Goal: Task Accomplishment & Management: Manage account settings

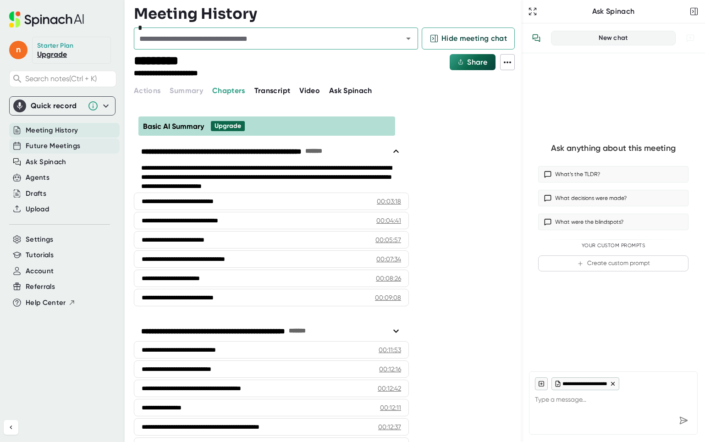
click at [46, 144] on span "Future Meetings" at bounding box center [53, 146] width 55 height 11
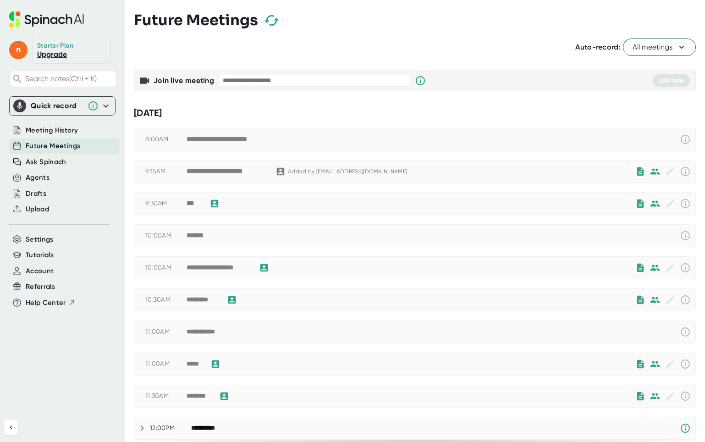
click at [677, 49] on icon at bounding box center [681, 47] width 9 height 9
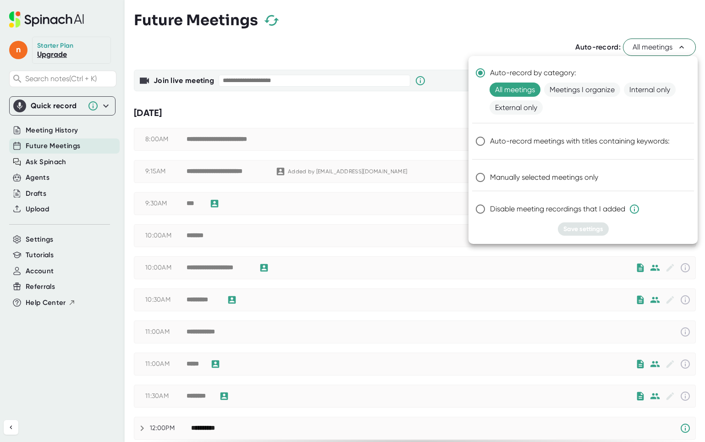
click at [501, 177] on span "Manually selected meetings only" at bounding box center [544, 177] width 108 height 11
click at [490, 177] on input "Manually selected meetings only" at bounding box center [479, 177] width 19 height 19
radio input "true"
click at [586, 230] on span "Save settings" at bounding box center [583, 229] width 40 height 8
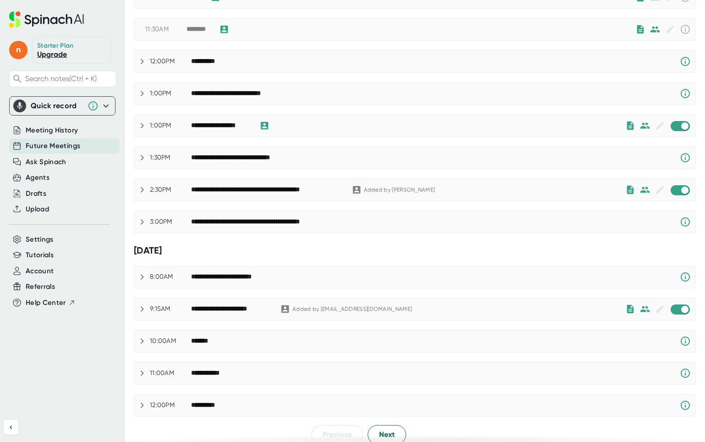
scroll to position [376, 0]
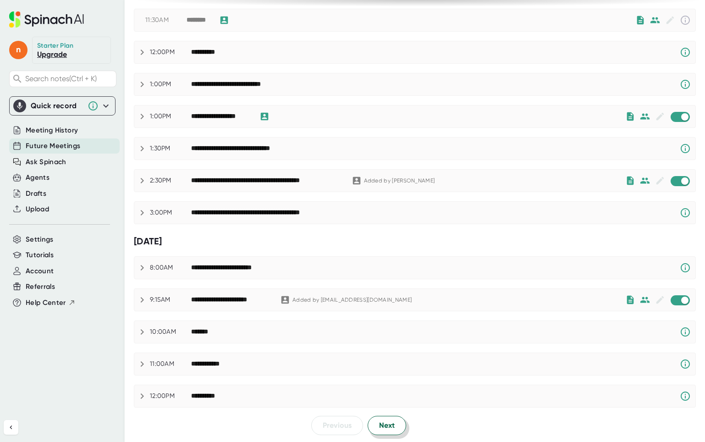
click at [387, 425] on span "Next" at bounding box center [387, 425] width 16 height 11
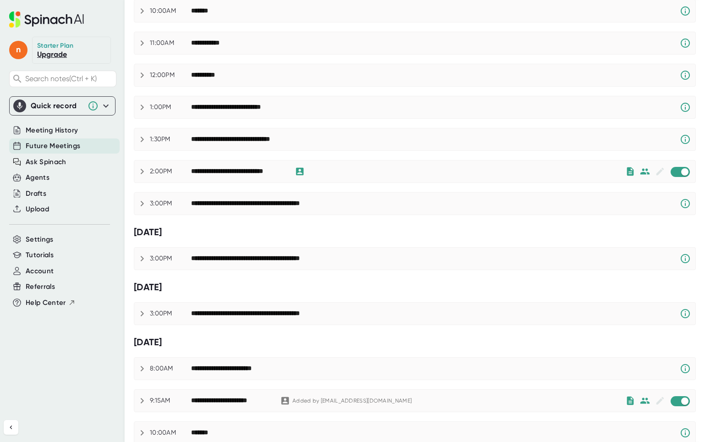
scroll to position [0, 0]
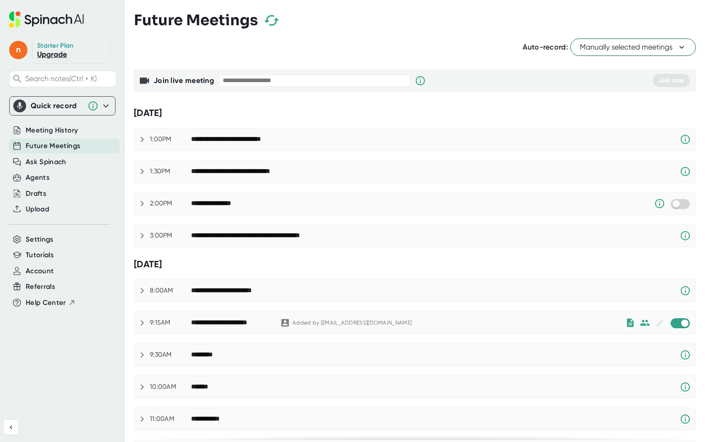
click at [141, 136] on icon at bounding box center [142, 139] width 11 height 11
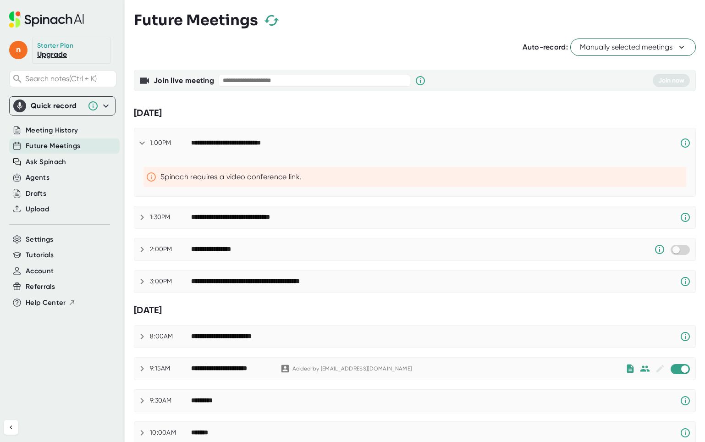
click at [141, 136] on div "**********" at bounding box center [414, 142] width 561 height 29
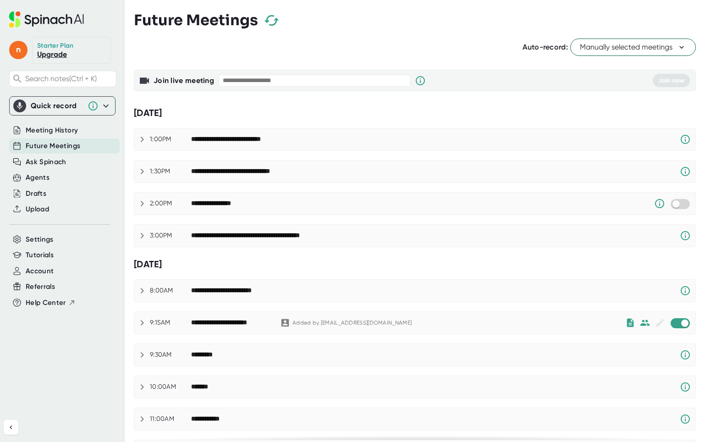
click at [143, 168] on icon at bounding box center [142, 171] width 11 height 11
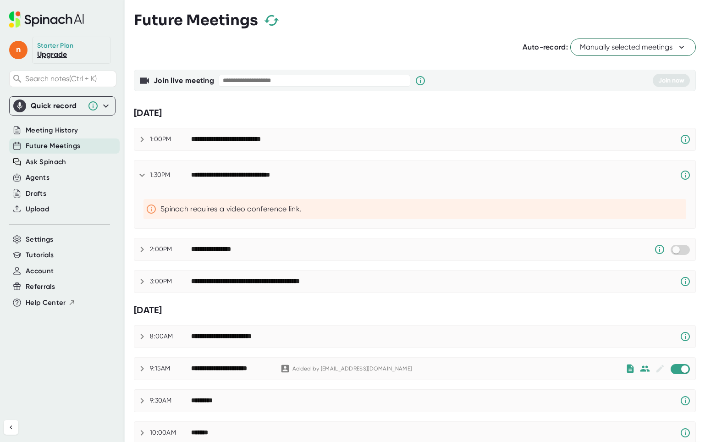
checkbox input "false"
